Goal: Task Accomplishment & Management: Manage account settings

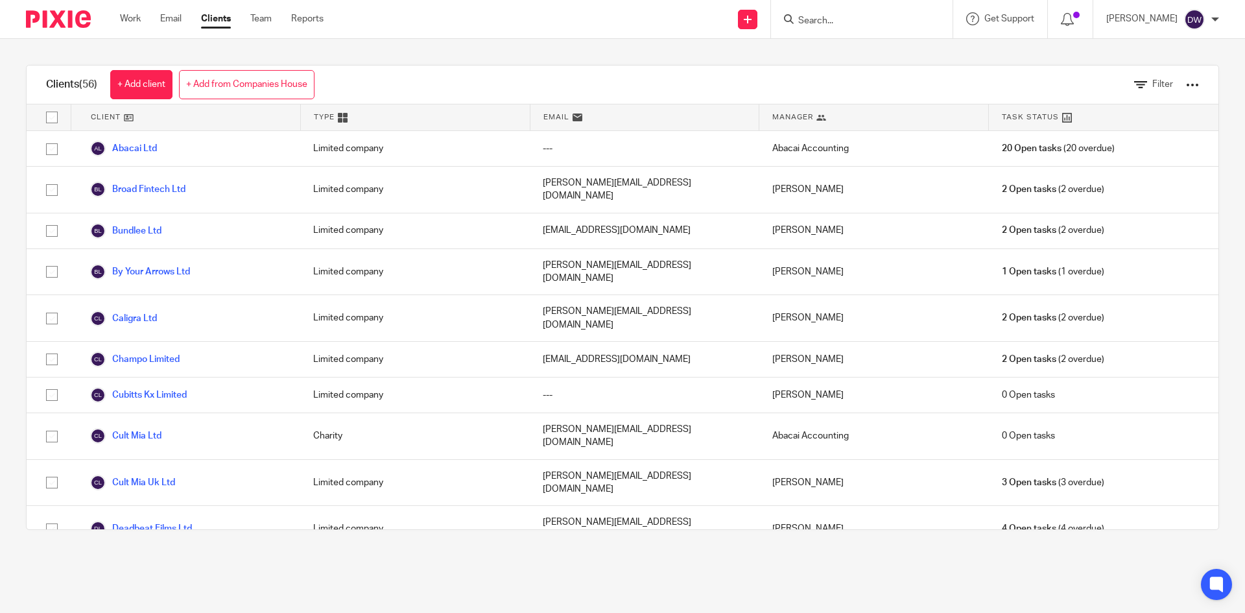
click at [850, 22] on input "Search" at bounding box center [855, 22] width 117 height 12
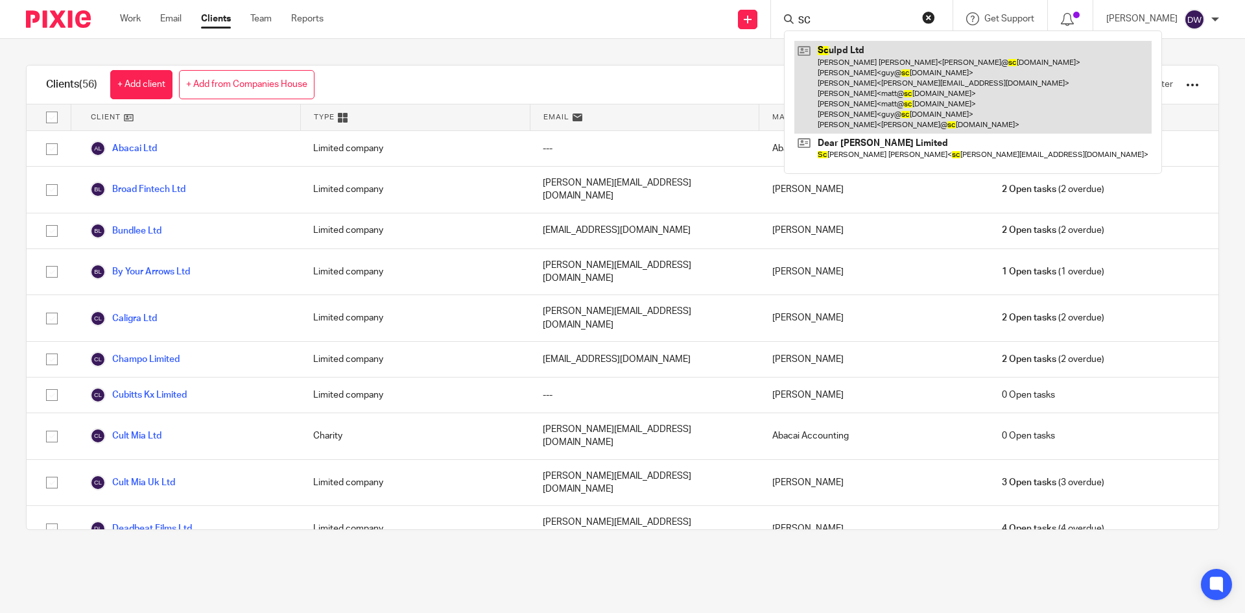
type input "SC"
click at [878, 65] on link at bounding box center [972, 87] width 357 height 93
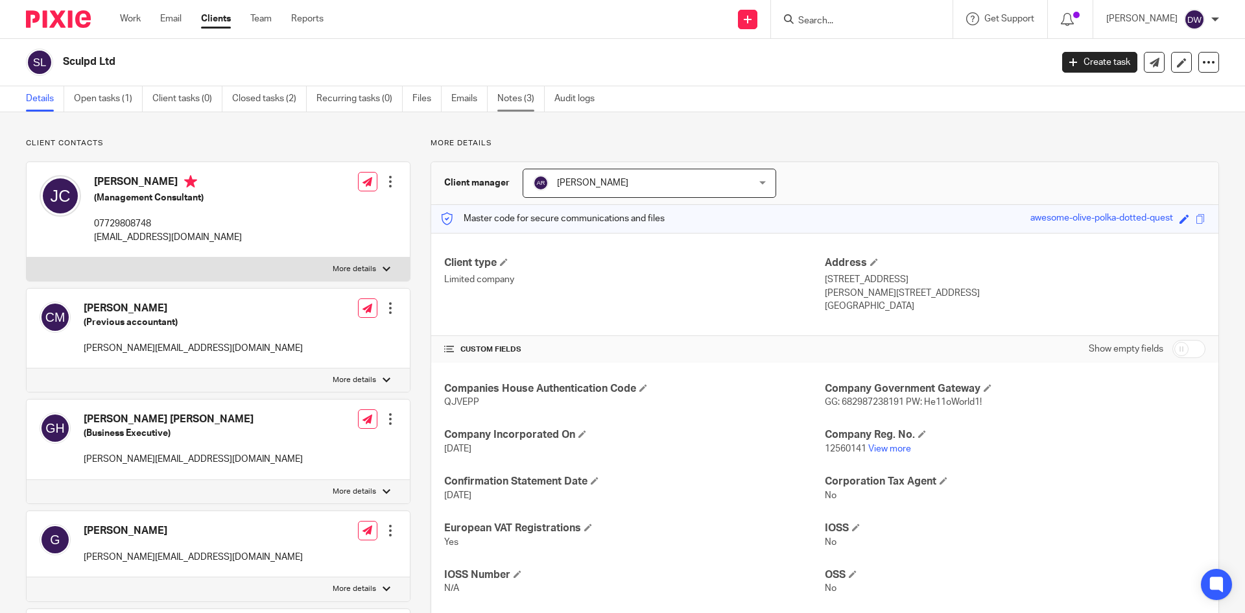
click at [517, 92] on link "Notes (3)" at bounding box center [520, 98] width 47 height 25
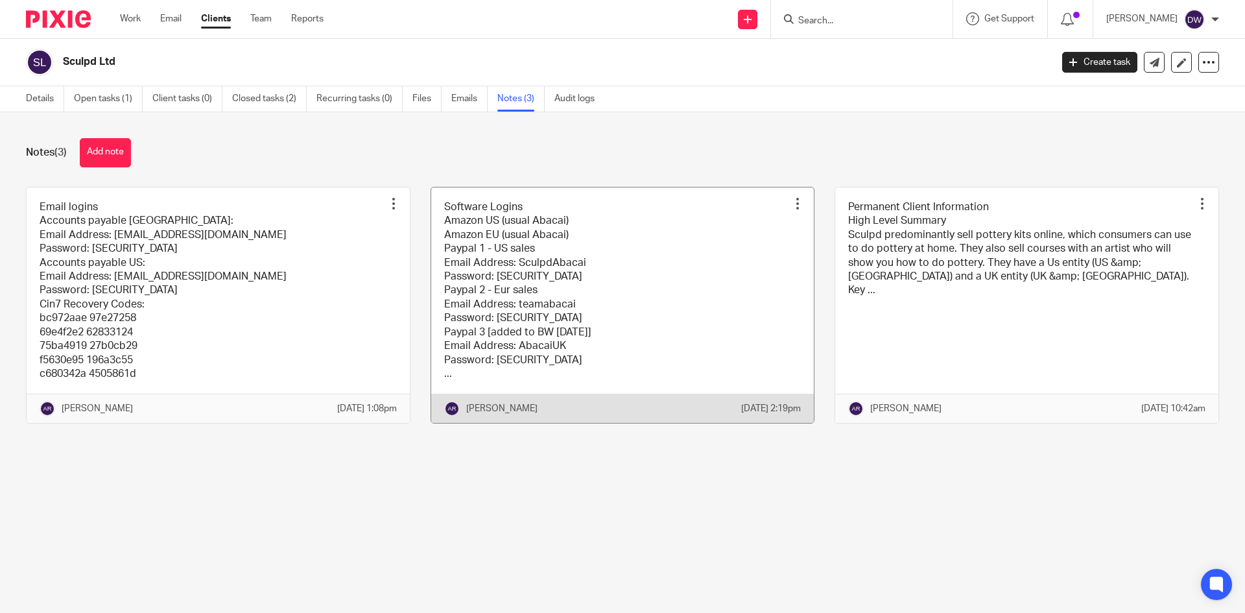
click at [489, 258] on link at bounding box center [622, 305] width 383 height 236
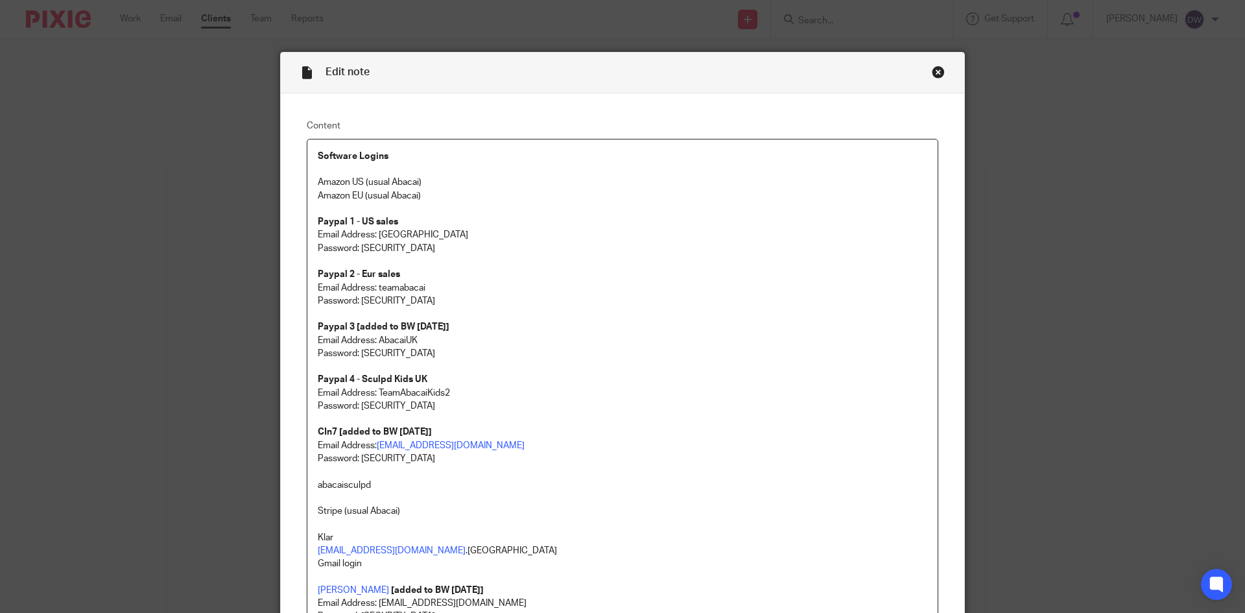
click at [508, 245] on p "Password: 5tHe!!ier123" at bounding box center [622, 248] width 609 height 13
click at [933, 75] on div "Close this dialog window" at bounding box center [938, 71] width 13 height 13
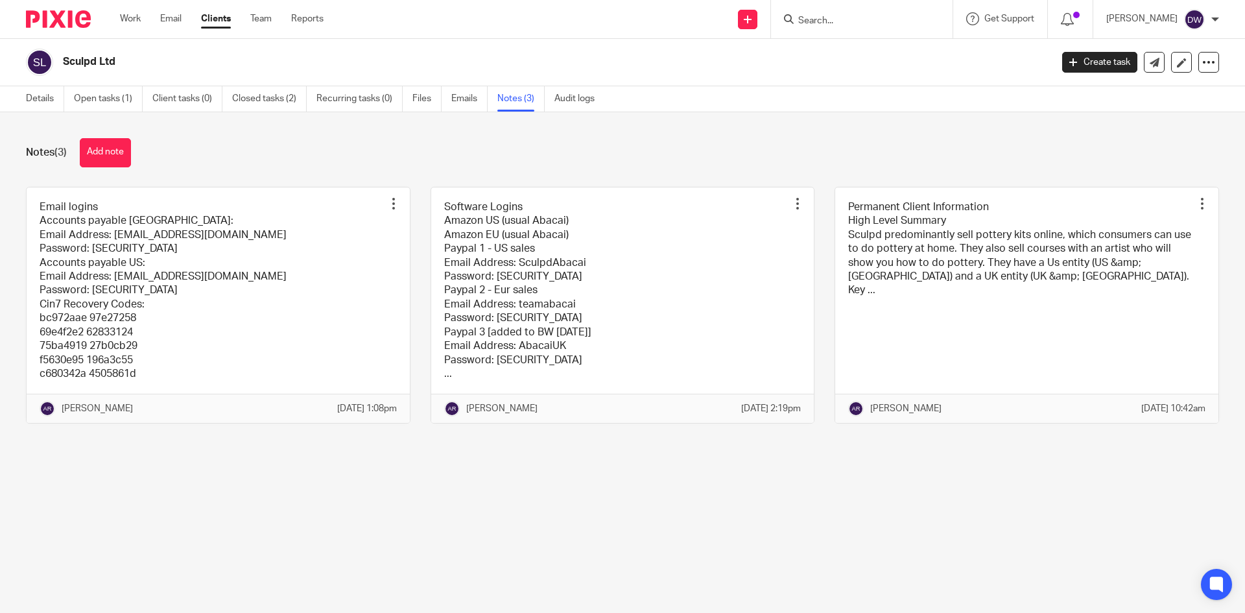
click at [857, 27] on input "Search" at bounding box center [855, 22] width 117 height 12
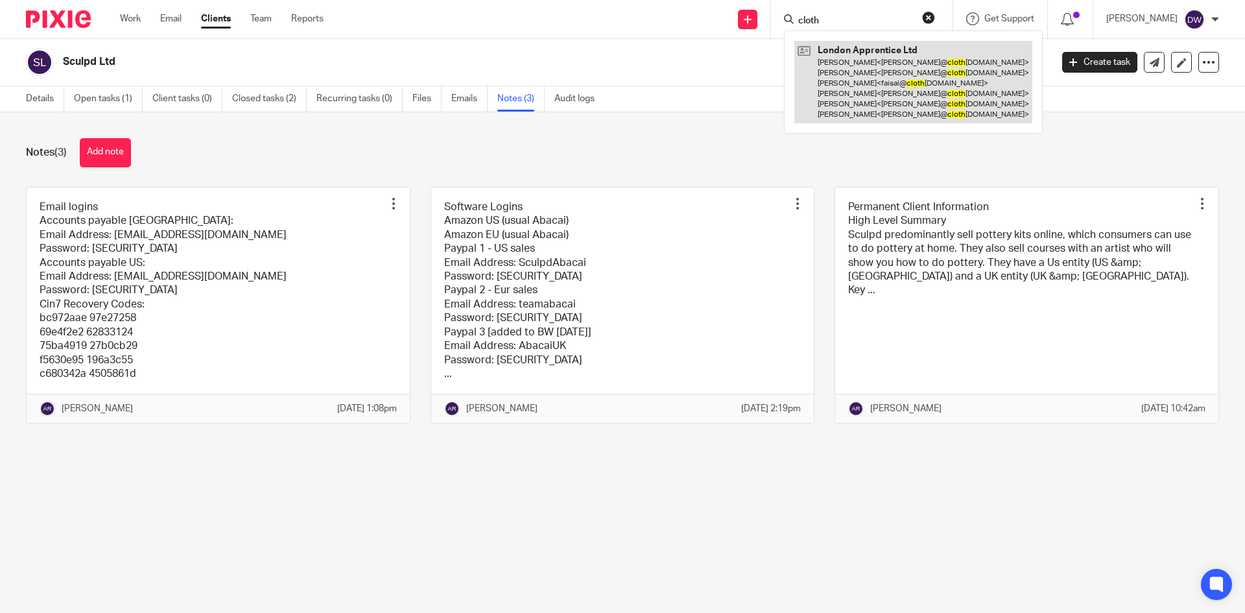
type input "cloth"
click at [855, 68] on link at bounding box center [913, 82] width 238 height 82
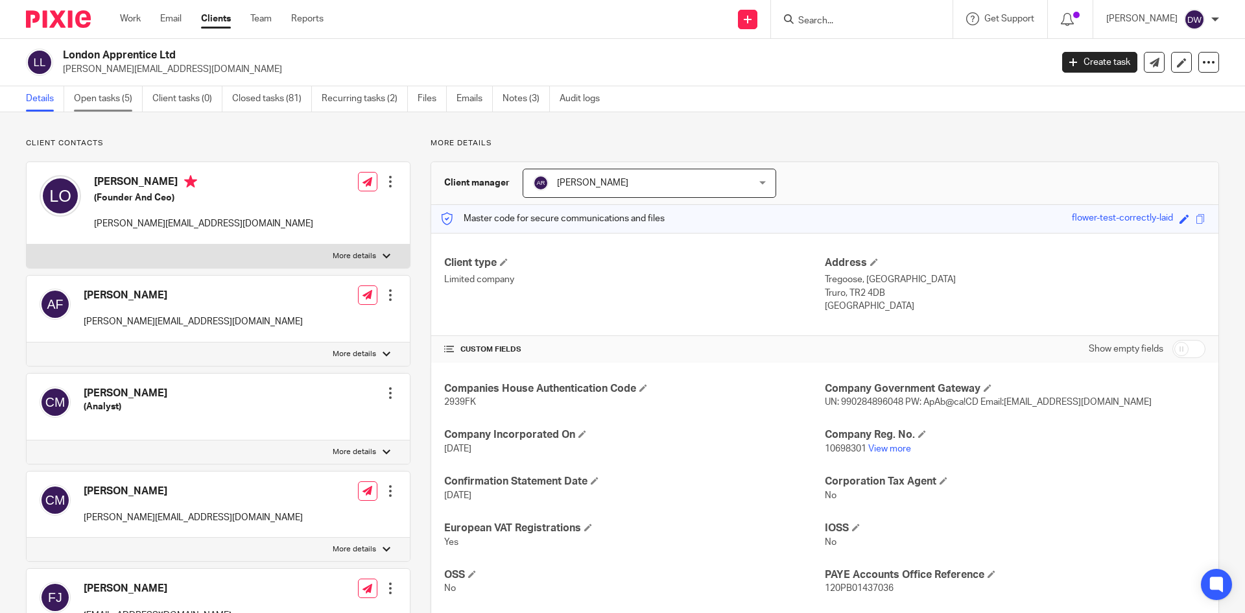
click at [118, 97] on link "Open tasks (5)" at bounding box center [108, 98] width 69 height 25
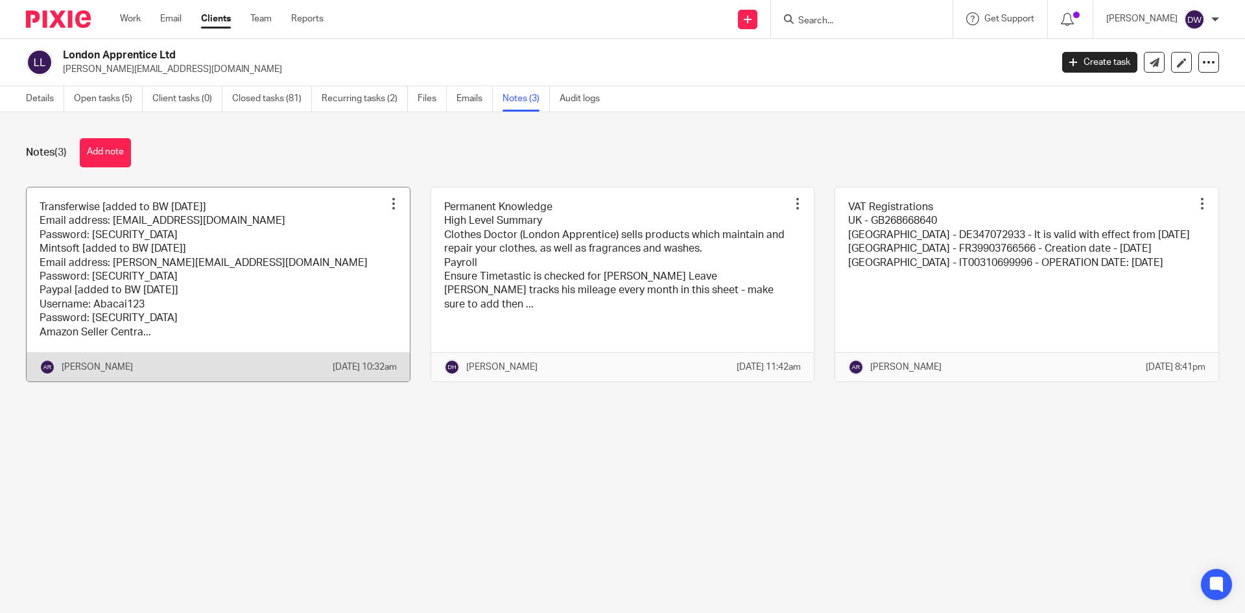
click at [265, 274] on link at bounding box center [218, 284] width 383 height 194
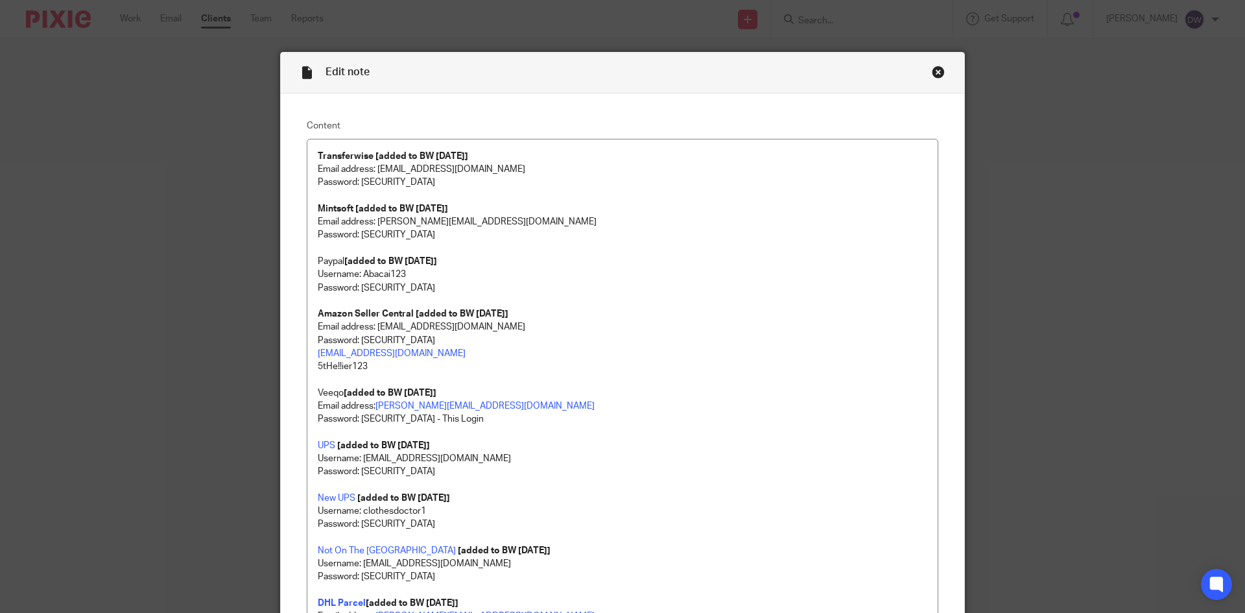
scroll to position [1190, 0]
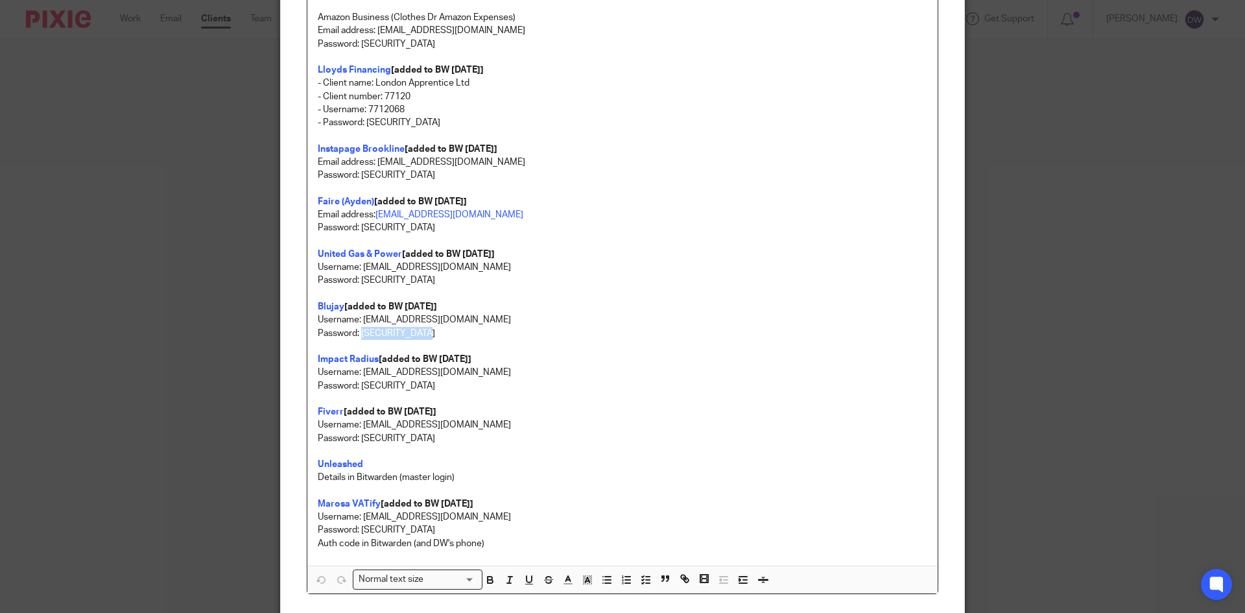
drag, startPoint x: 358, startPoint y: 333, endPoint x: 482, endPoint y: 335, distance: 123.8
click at [482, 335] on p "Password: [SECURITY_DATA]" at bounding box center [622, 333] width 609 height 13
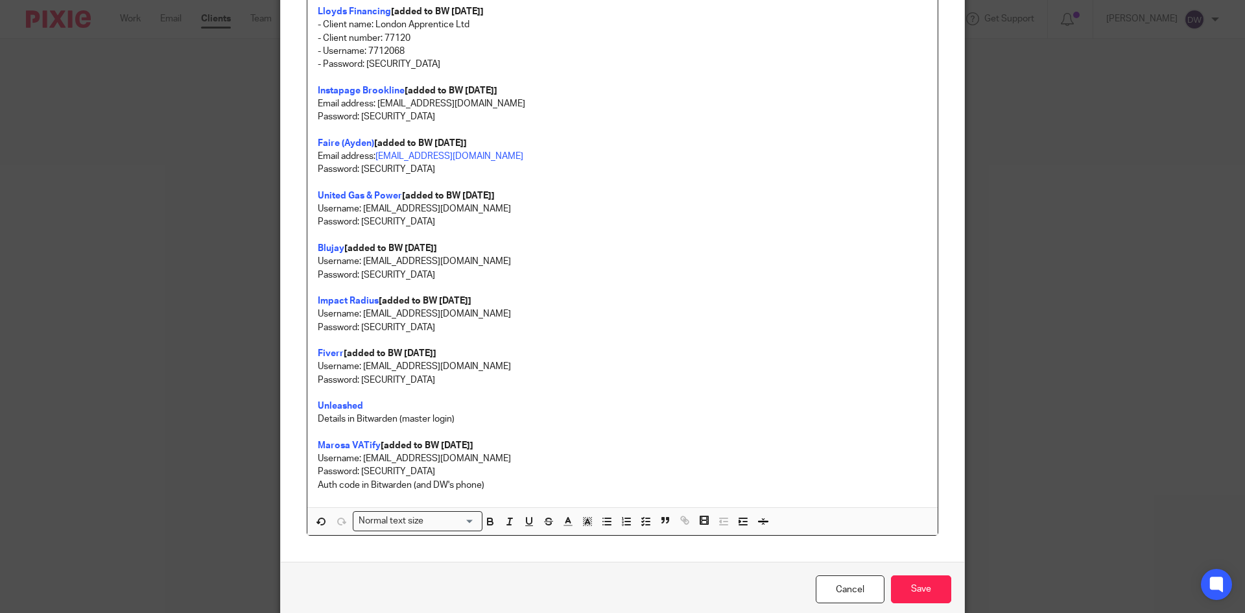
scroll to position [1304, 0]
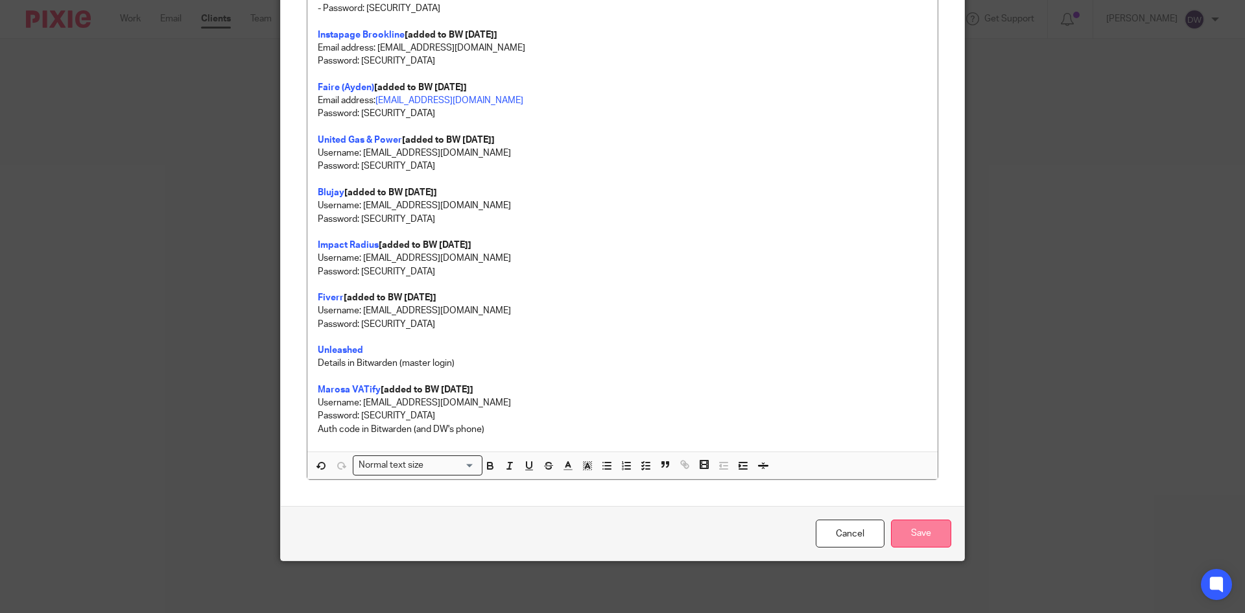
click at [917, 532] on input "Save" at bounding box center [921, 533] width 60 height 28
